Goal: Task Accomplishment & Management: Manage account settings

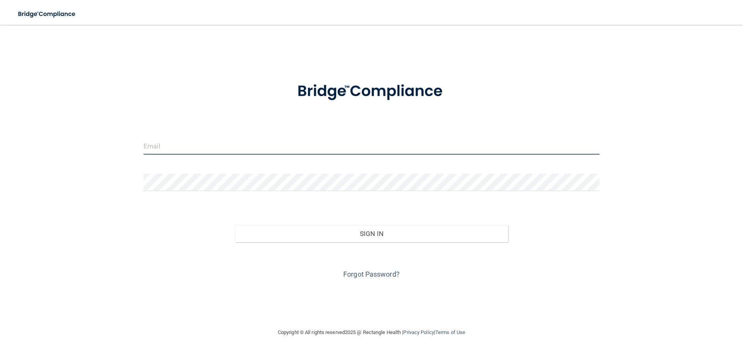
click at [175, 150] on input "email" at bounding box center [372, 145] width 456 height 17
type input "[EMAIL_ADDRESS][DOMAIN_NAME]"
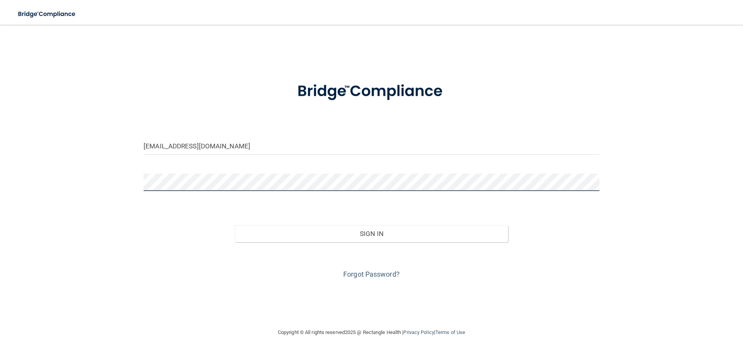
click at [235, 225] on button "Sign In" at bounding box center [372, 233] width 274 height 17
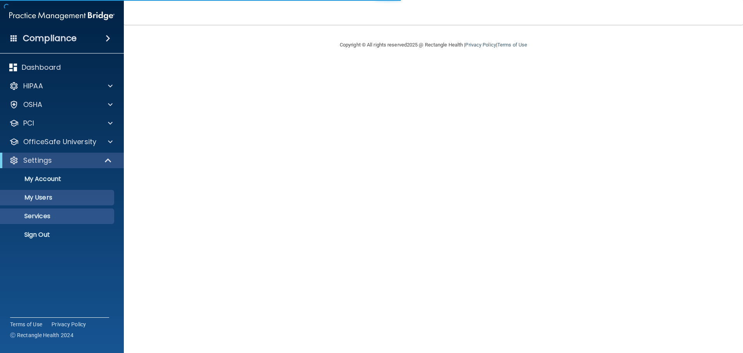
select select "20"
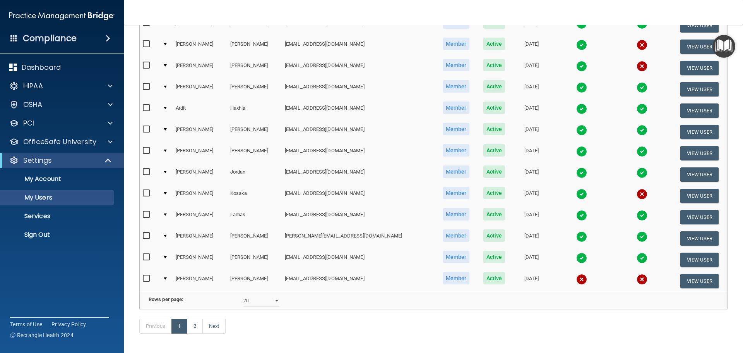
scroll to position [271, 0]
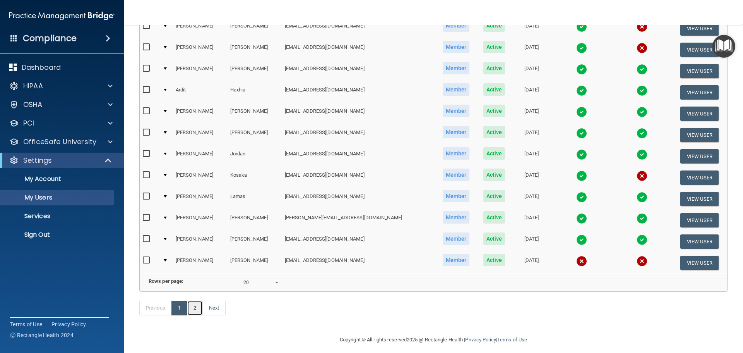
click at [194, 315] on link "2" at bounding box center [195, 307] width 16 height 15
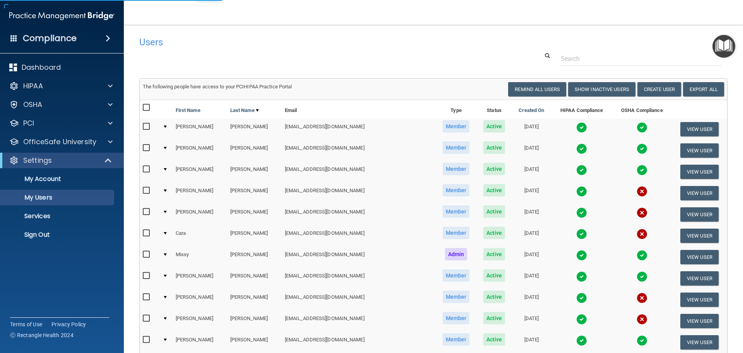
select select "20"
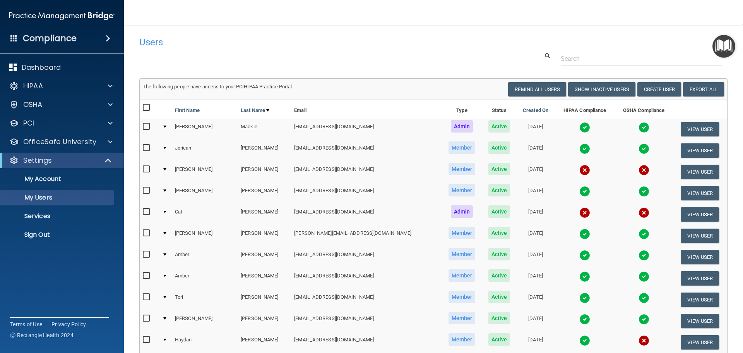
click at [639, 193] on img at bounding box center [644, 191] width 11 height 11
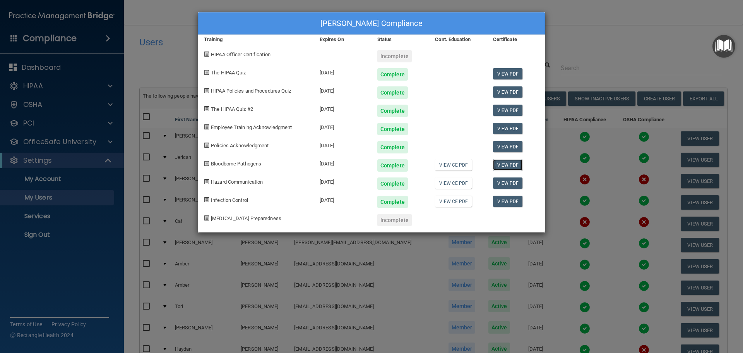
click at [510, 167] on link "View PDF" at bounding box center [508, 164] width 30 height 11
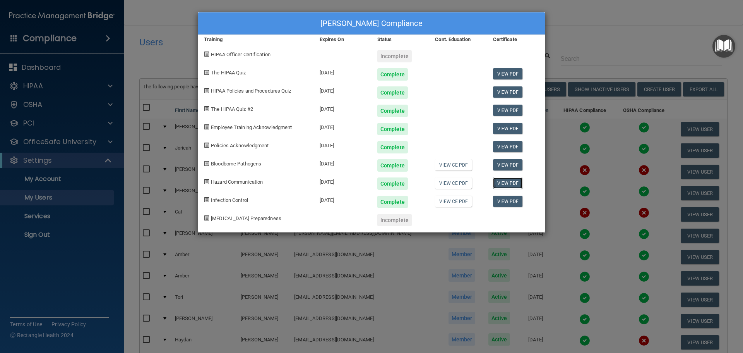
click at [510, 182] on link "View PDF" at bounding box center [508, 182] width 30 height 11
click at [510, 201] on link "View PDF" at bounding box center [508, 200] width 30 height 11
click at [617, 39] on div "Roberta Mueller's Compliance Training Expires On Status Cont. Education Certifi…" at bounding box center [371, 176] width 743 height 353
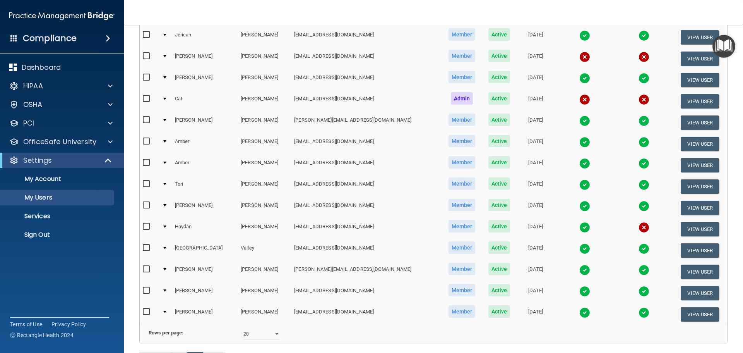
scroll to position [116, 0]
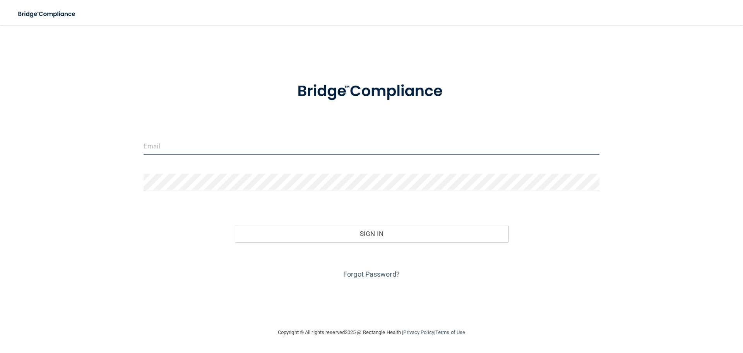
click at [156, 145] on input "email" at bounding box center [372, 145] width 456 height 17
type input "[EMAIL_ADDRESS][DOMAIN_NAME]"
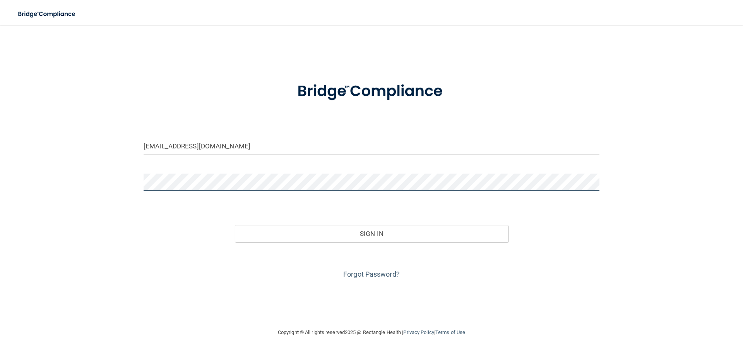
click at [235, 225] on button "Sign In" at bounding box center [372, 233] width 274 height 17
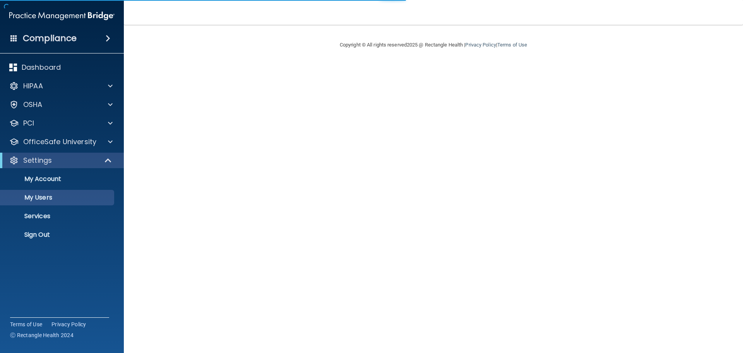
select select "20"
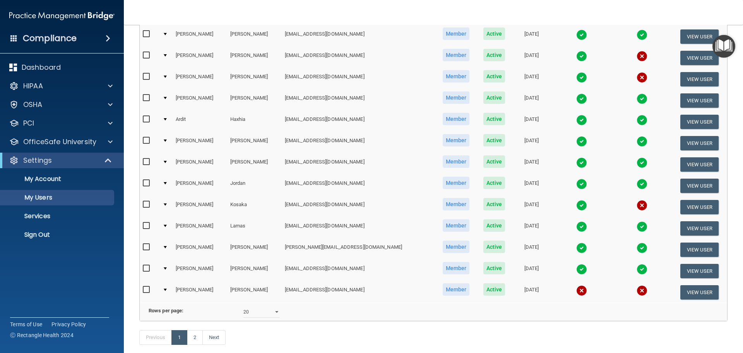
scroll to position [288, 0]
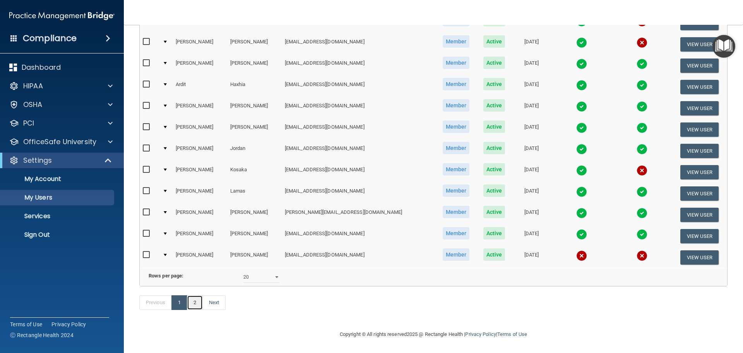
click at [200, 305] on link "2" at bounding box center [195, 302] width 16 height 15
select select "20"
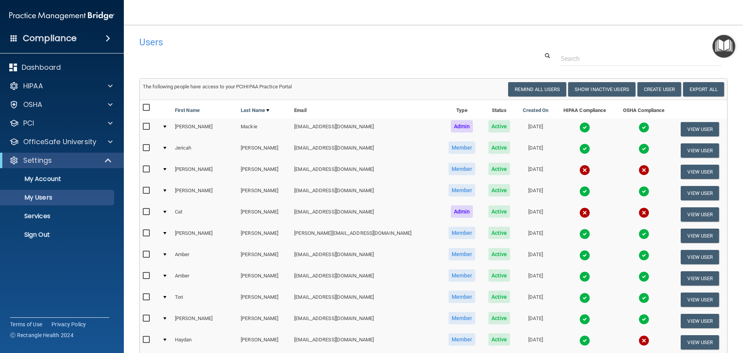
click at [146, 168] on input "checkbox" at bounding box center [147, 169] width 9 height 6
checkbox input "true"
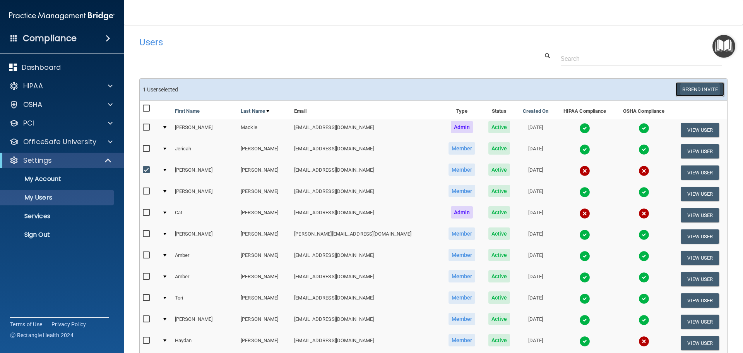
click at [697, 89] on button "Resend Invite" at bounding box center [700, 89] width 48 height 14
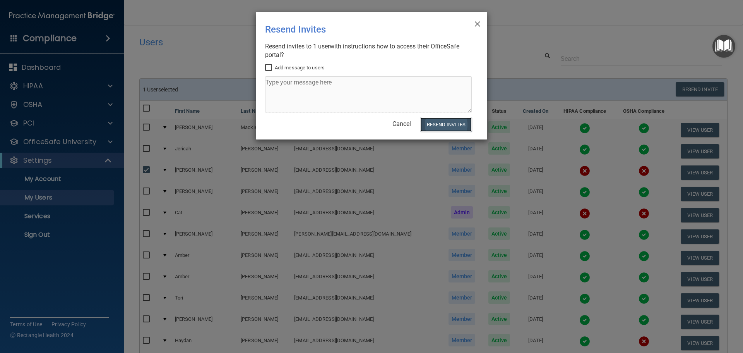
click at [459, 125] on button "Resend Invites" at bounding box center [445, 124] width 51 height 14
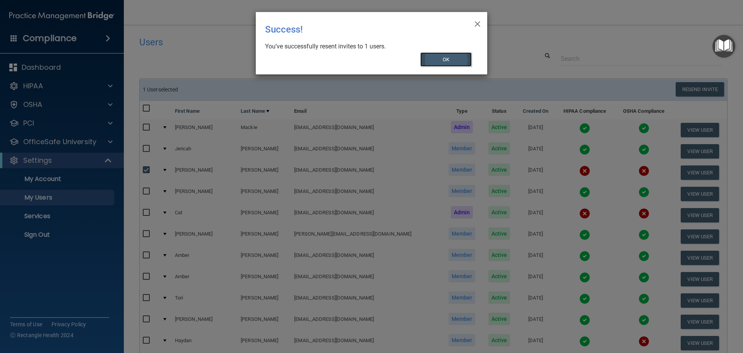
click at [457, 60] on button "OK" at bounding box center [446, 59] width 52 height 14
